Goal: Check status: Check status

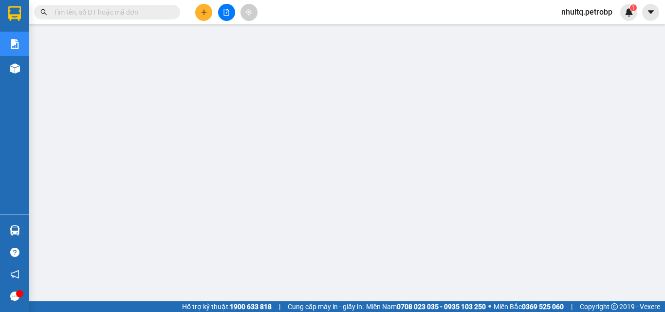
scroll to position [9, 0]
click at [112, 9] on input "text" at bounding box center [111, 12] width 115 height 11
paste input "BL2510120004"
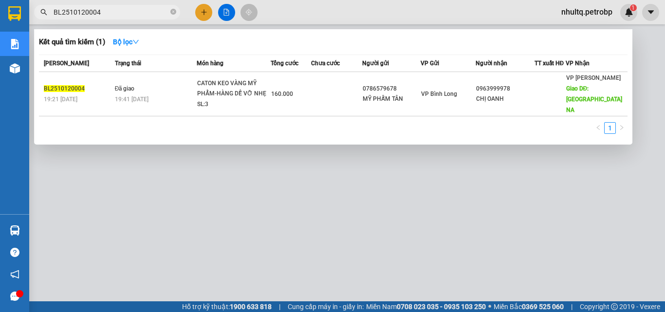
type input "BL2510120004"
click at [250, 213] on div at bounding box center [332, 156] width 665 height 312
